Goal: Check status

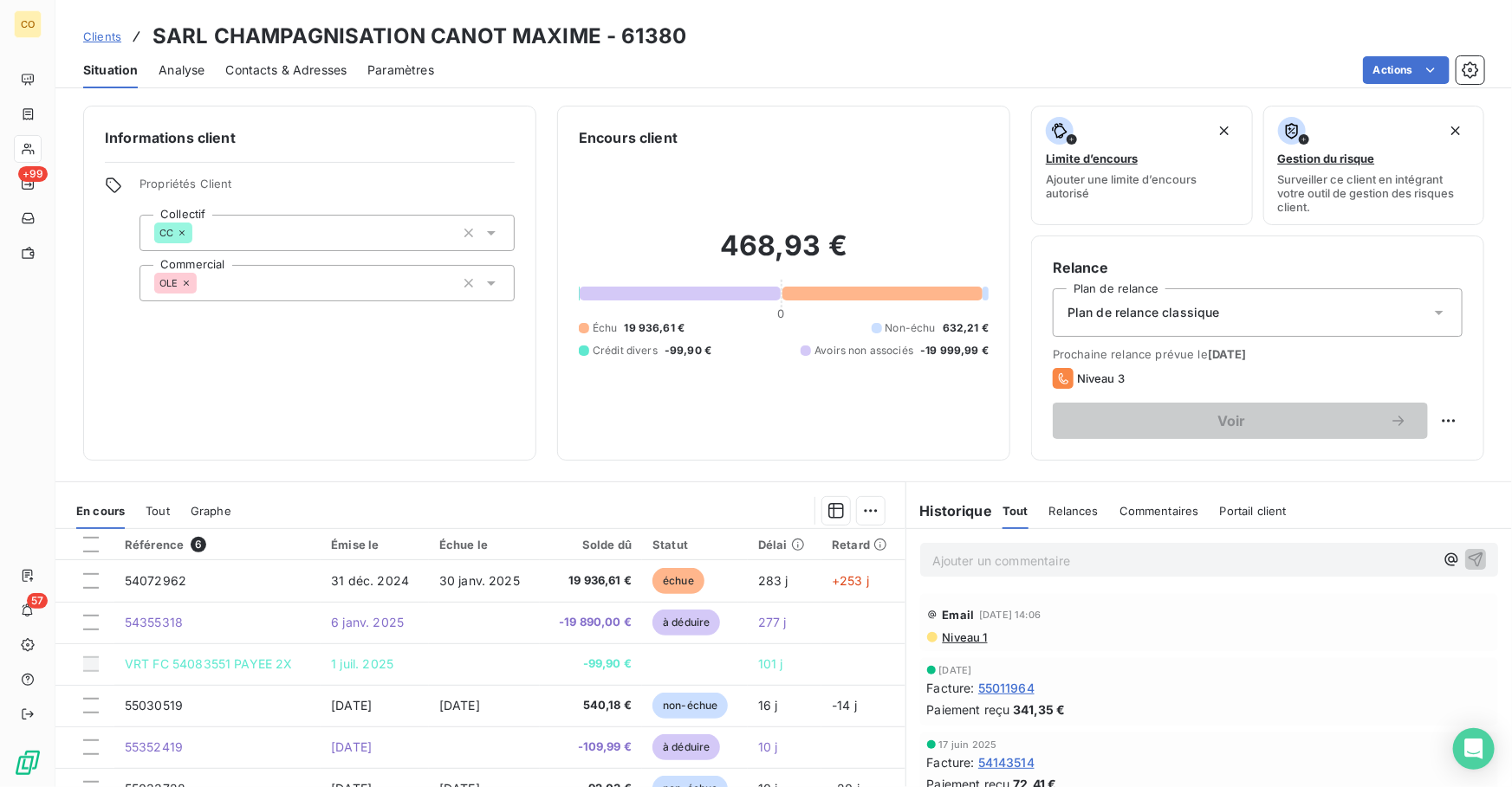
scroll to position [126, 0]
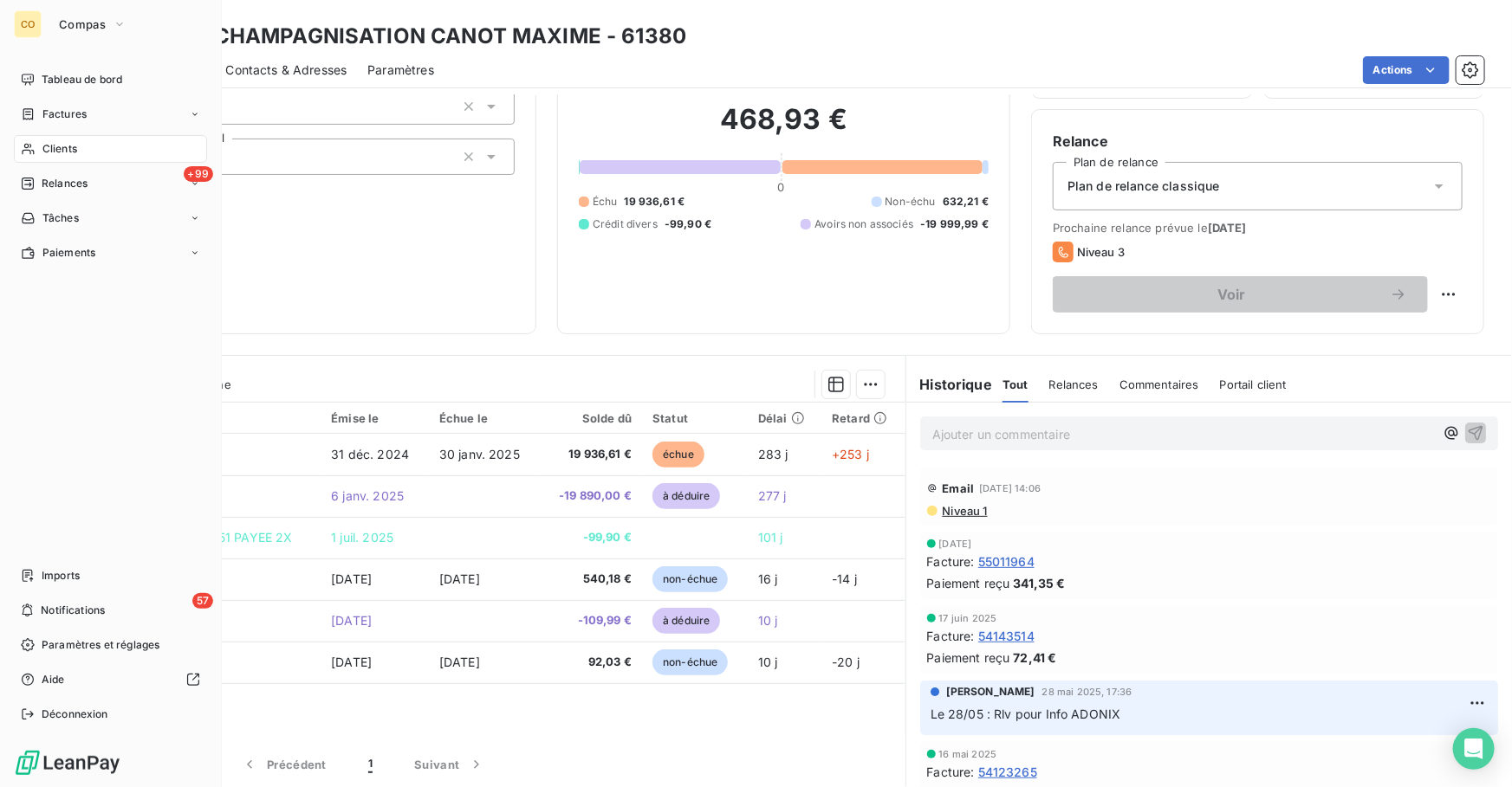
click at [51, 78] on span "Tableau de bord" at bounding box center [81, 80] width 80 height 15
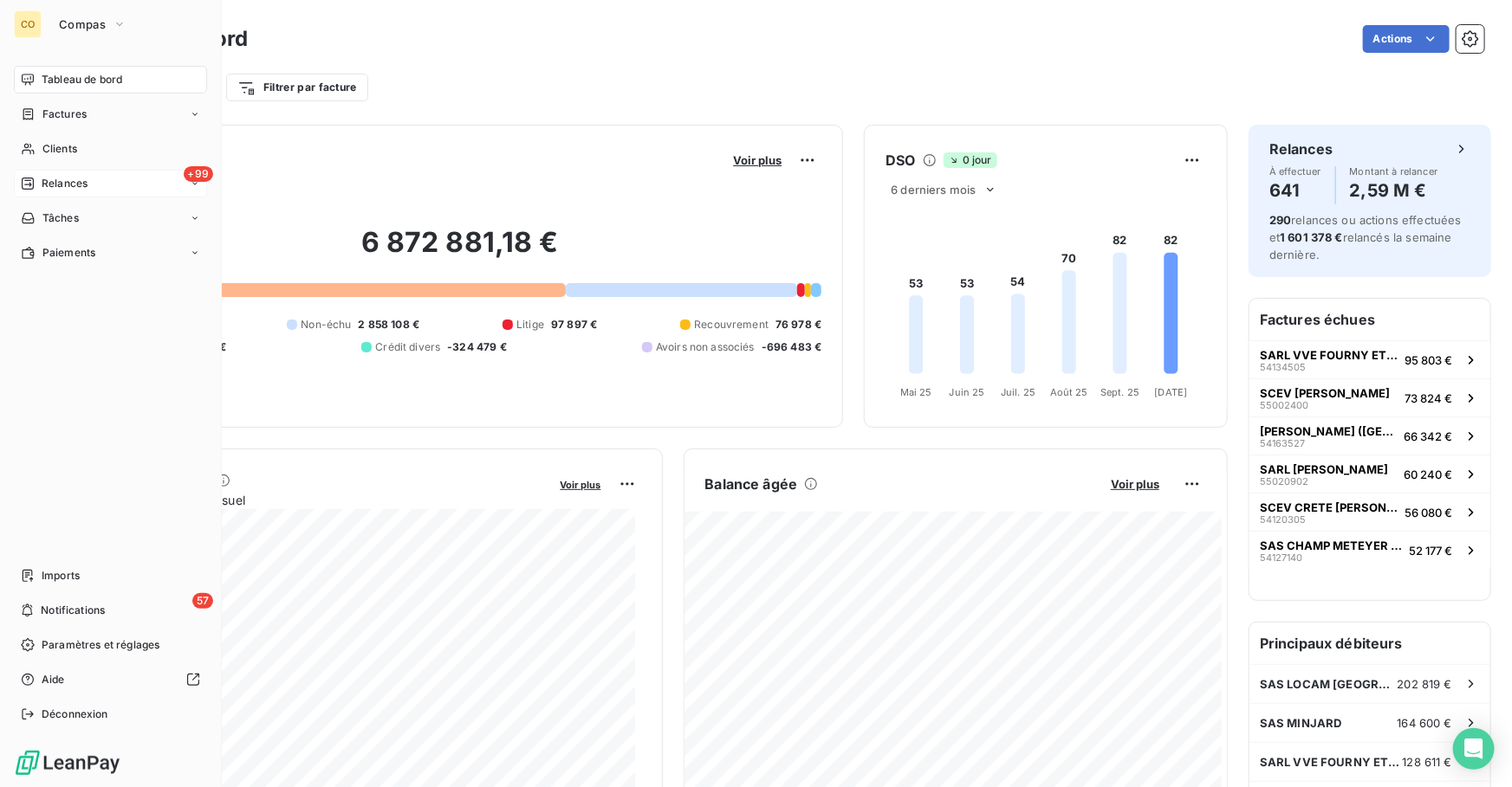
click at [91, 182] on div "+99 Relances" at bounding box center [110, 183] width 193 height 28
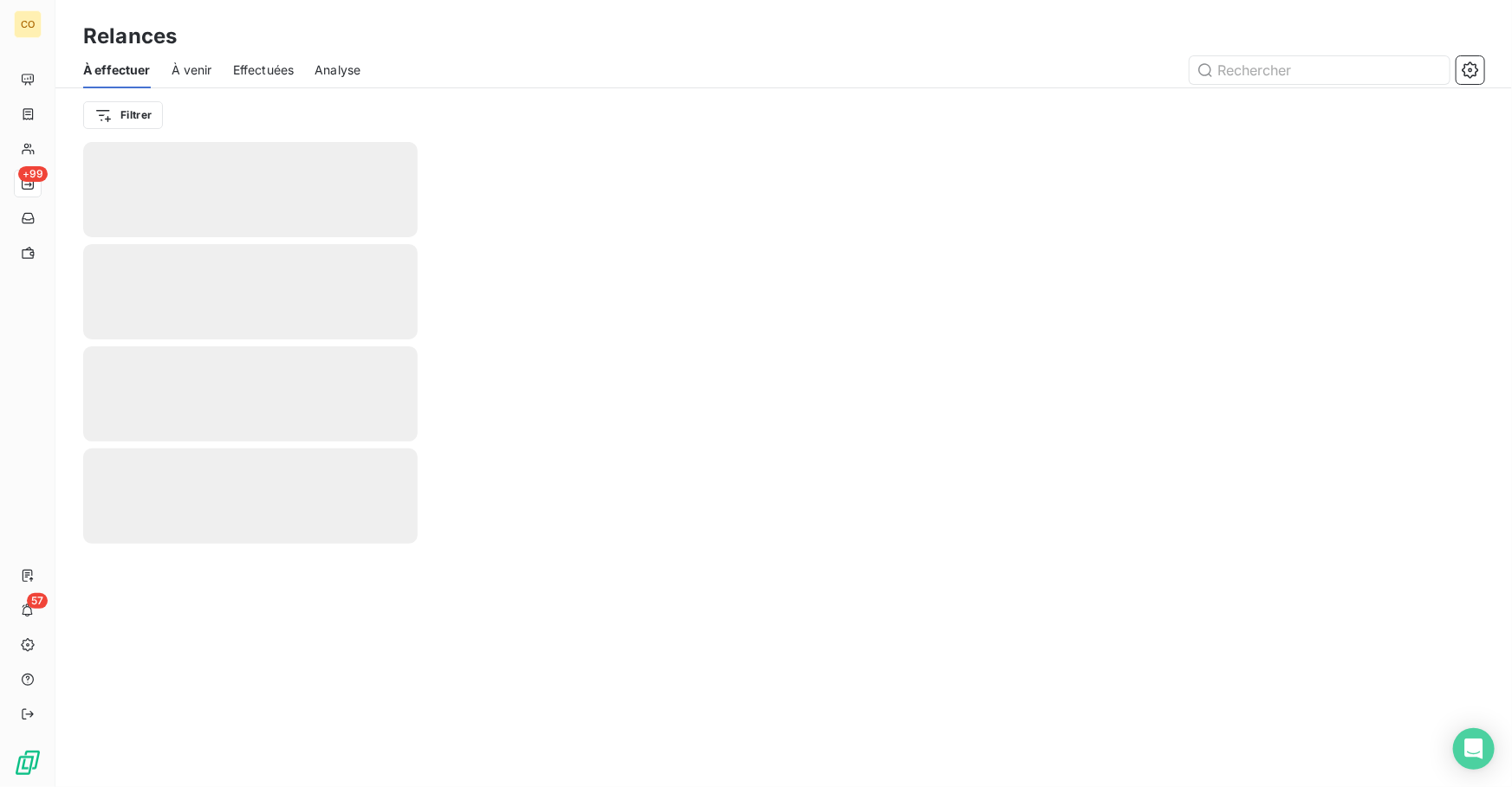
click at [285, 72] on span "Effectuées" at bounding box center [264, 70] width 62 height 17
